Goal: Navigation & Orientation: Find specific page/section

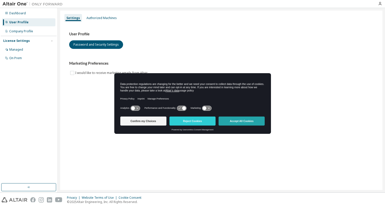
drag, startPoint x: 0, startPoint y: 0, endPoint x: 233, endPoint y: 124, distance: 263.9
click at [233, 124] on button "Accept All Cookies" at bounding box center [242, 121] width 46 height 9
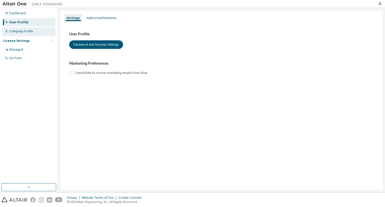
click at [23, 30] on div "Company Profile" at bounding box center [21, 31] width 24 height 4
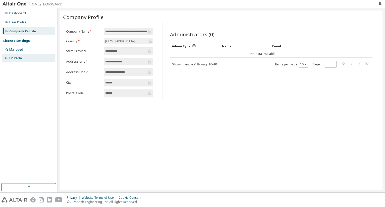
click at [15, 62] on div "On Prem" at bounding box center [28, 58] width 53 height 8
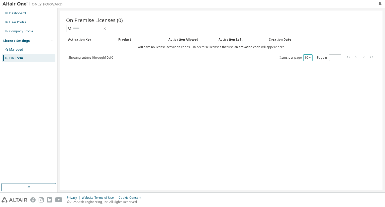
click at [309, 58] on icon "button" at bounding box center [309, 57] width 3 height 3
click at [307, 65] on div "10" at bounding box center [323, 64] width 40 height 6
click at [25, 14] on div "Dashboard" at bounding box center [28, 13] width 53 height 8
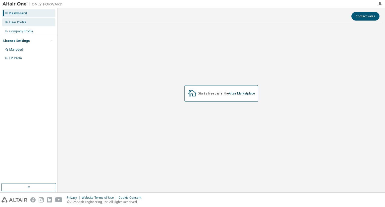
click at [37, 25] on div "User Profile" at bounding box center [28, 22] width 53 height 8
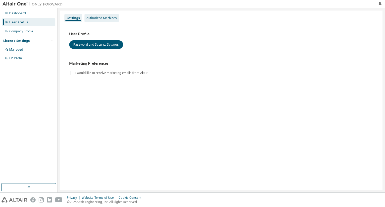
click at [100, 18] on div "Authorized Machines" at bounding box center [102, 18] width 30 height 4
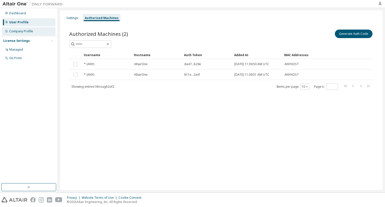
click at [33, 31] on div "Company Profile" at bounding box center [28, 31] width 53 height 8
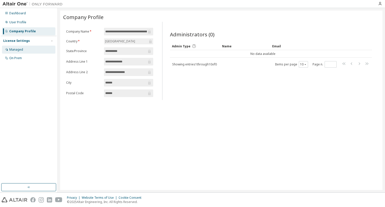
click at [23, 52] on div "Managed" at bounding box center [28, 50] width 53 height 8
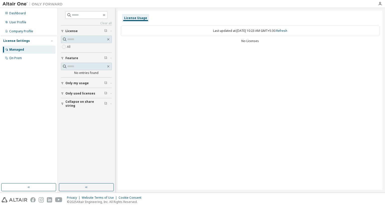
click at [78, 86] on button "Only my usage" at bounding box center [86, 83] width 51 height 11
click at [76, 110] on button "Only used licenses" at bounding box center [86, 108] width 51 height 11
click at [73, 131] on span "Collapse on share string" at bounding box center [84, 133] width 39 height 8
